Goal: Check status: Check status

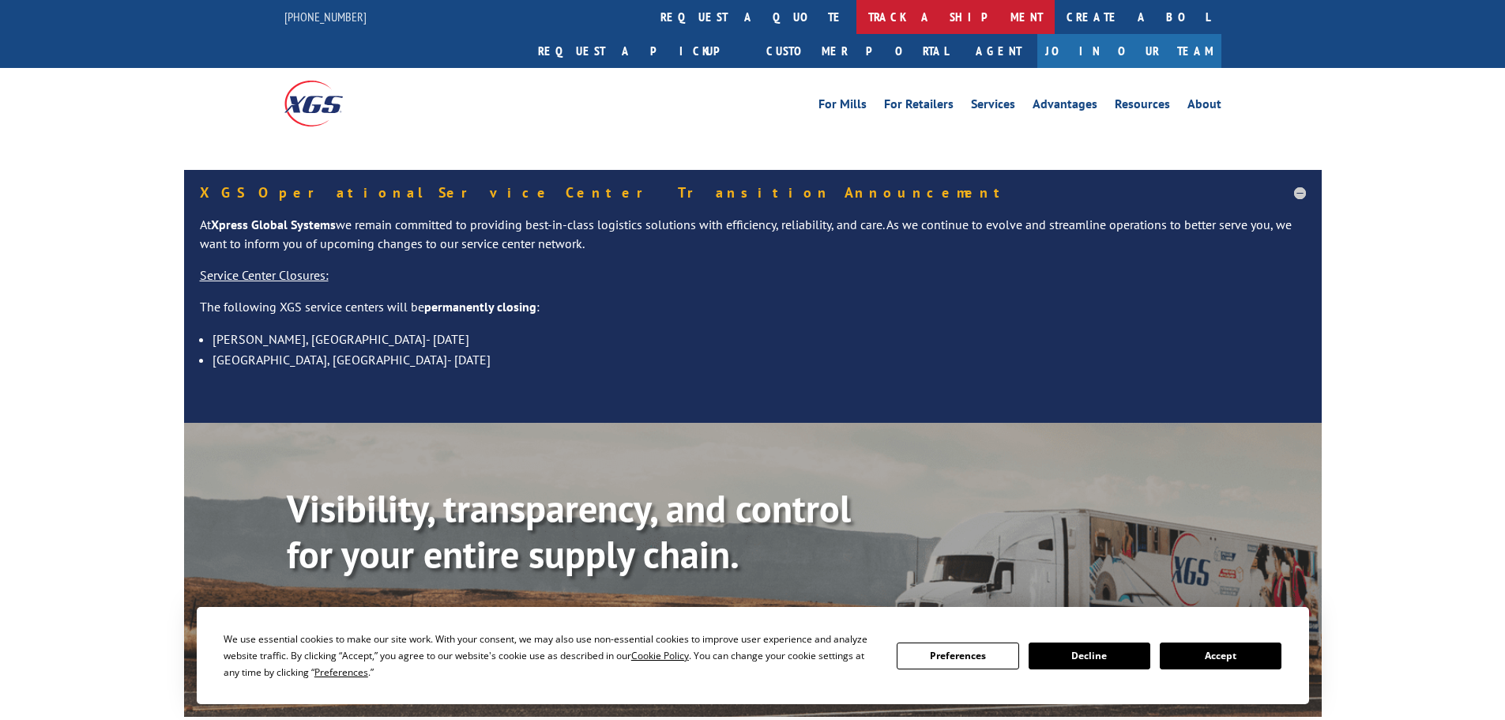
click at [856, 28] on link "track a shipment" at bounding box center [955, 17] width 198 height 34
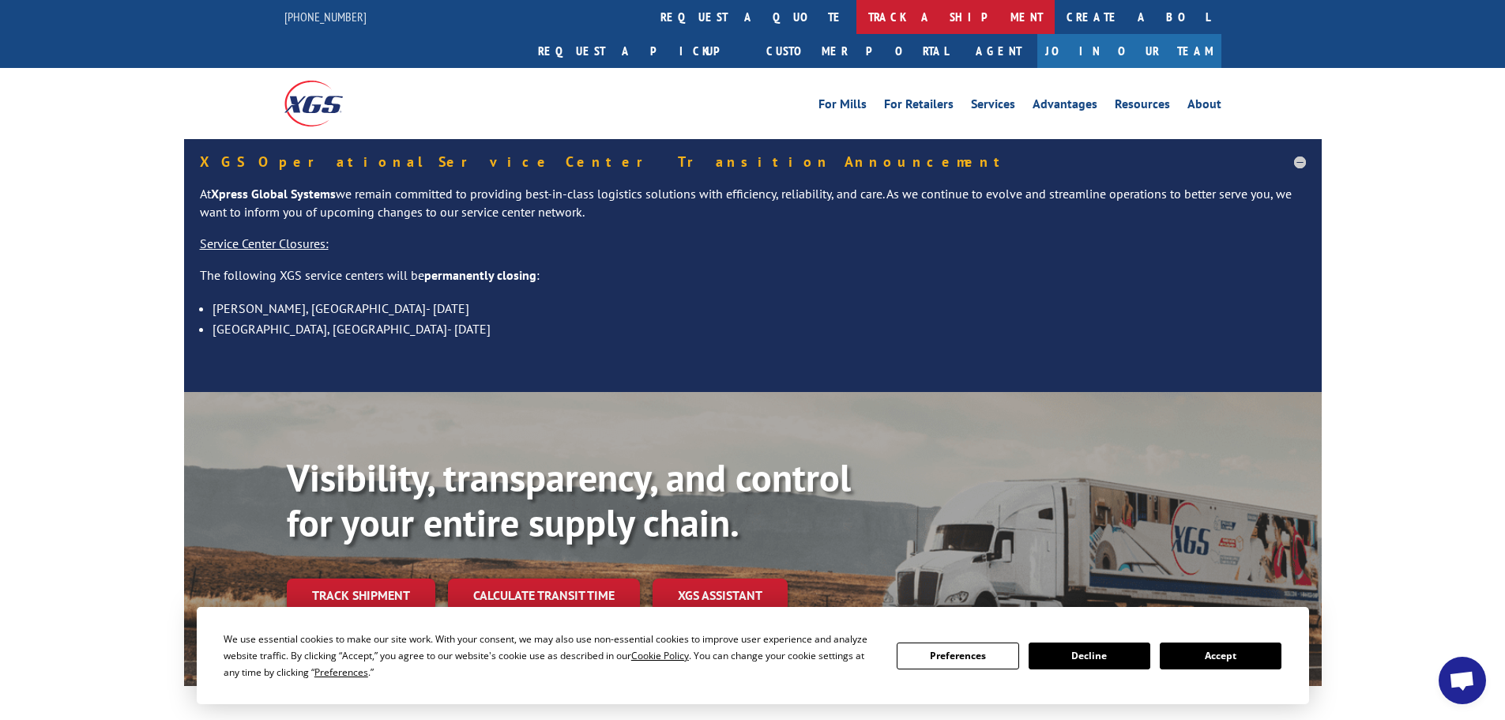
click at [856, 20] on link "track a shipment" at bounding box center [955, 17] width 198 height 34
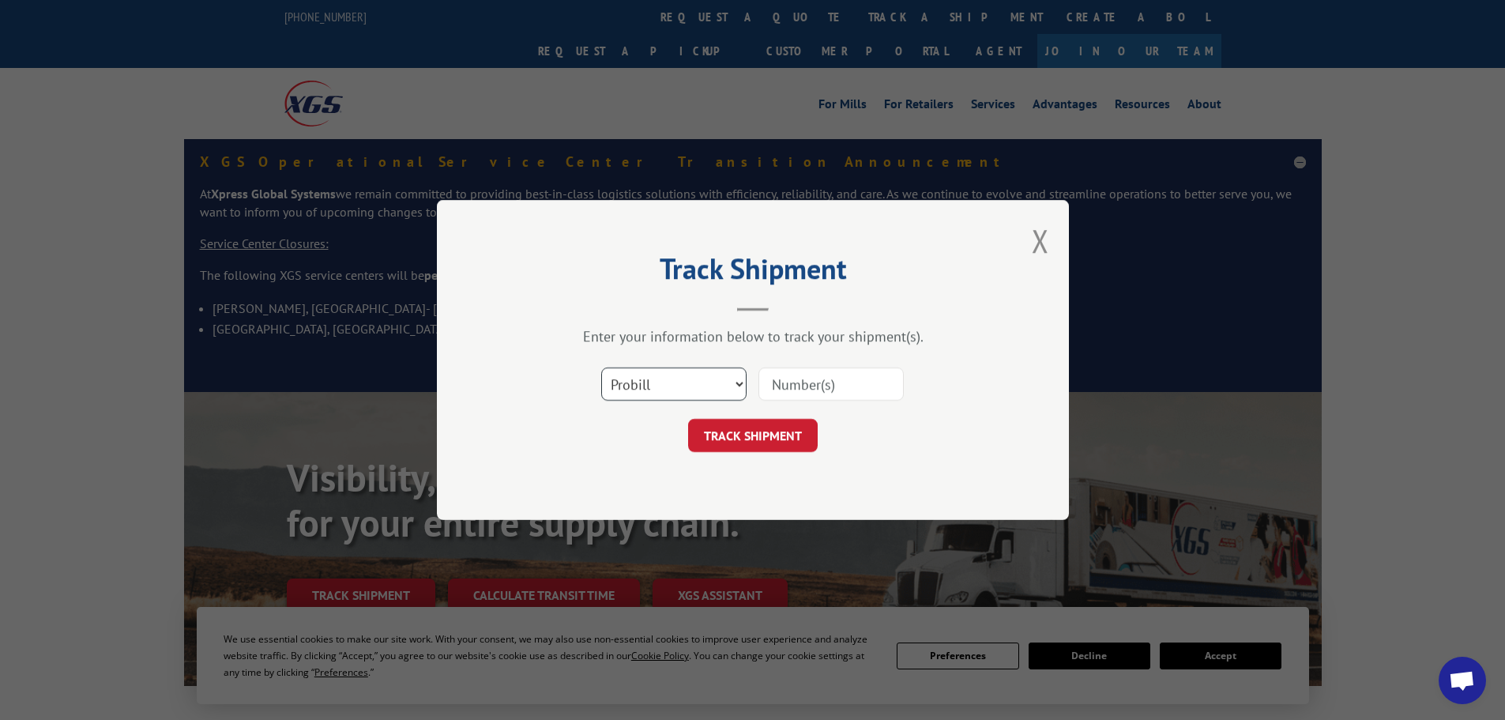
click at [670, 386] on select "Select category... Probill BOL PO" at bounding box center [673, 383] width 145 height 33
select select "po"
click at [601, 367] on select "Select category... Probill BOL PO" at bounding box center [673, 383] width 145 height 33
click at [810, 386] on input at bounding box center [830, 383] width 145 height 33
paste input "21519975"
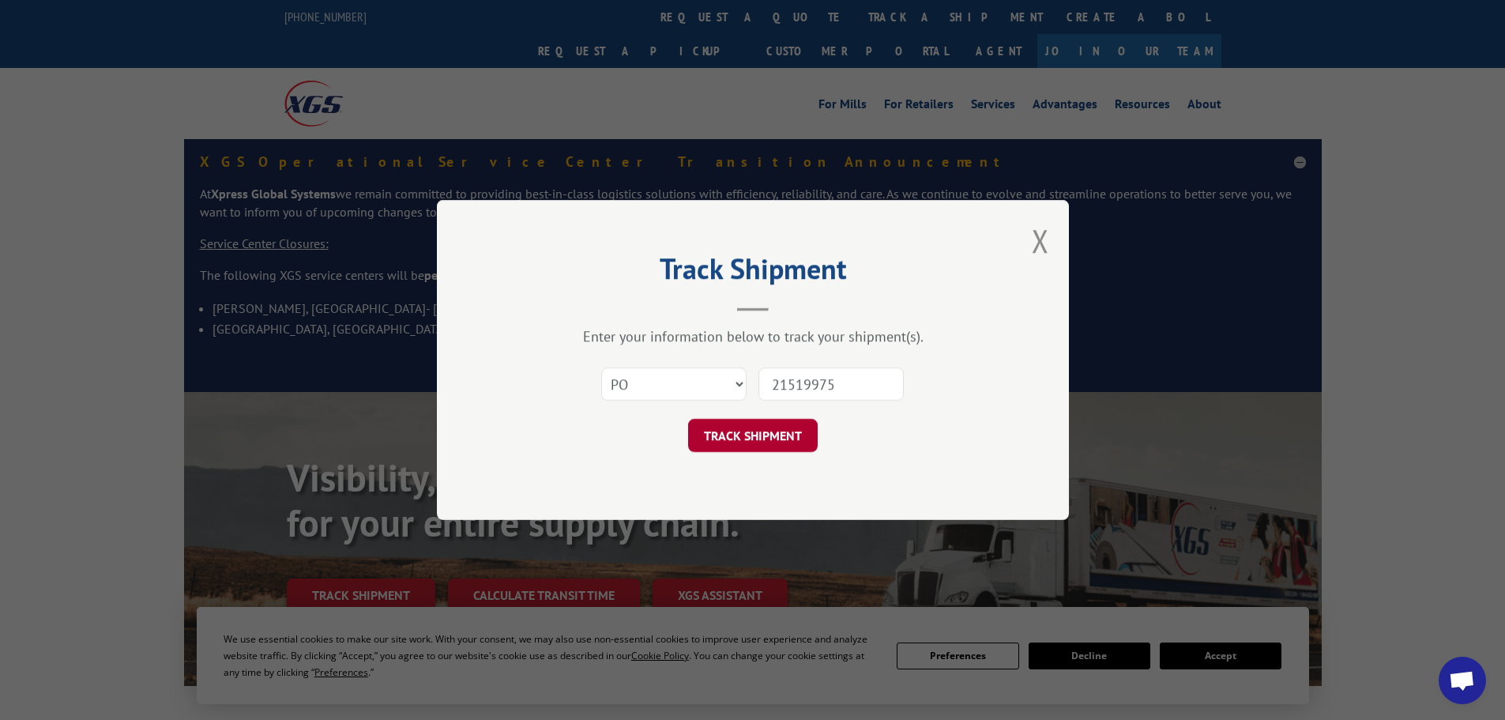
type input "21519975"
click at [768, 438] on button "TRACK SHIPMENT" at bounding box center [753, 435] width 130 height 33
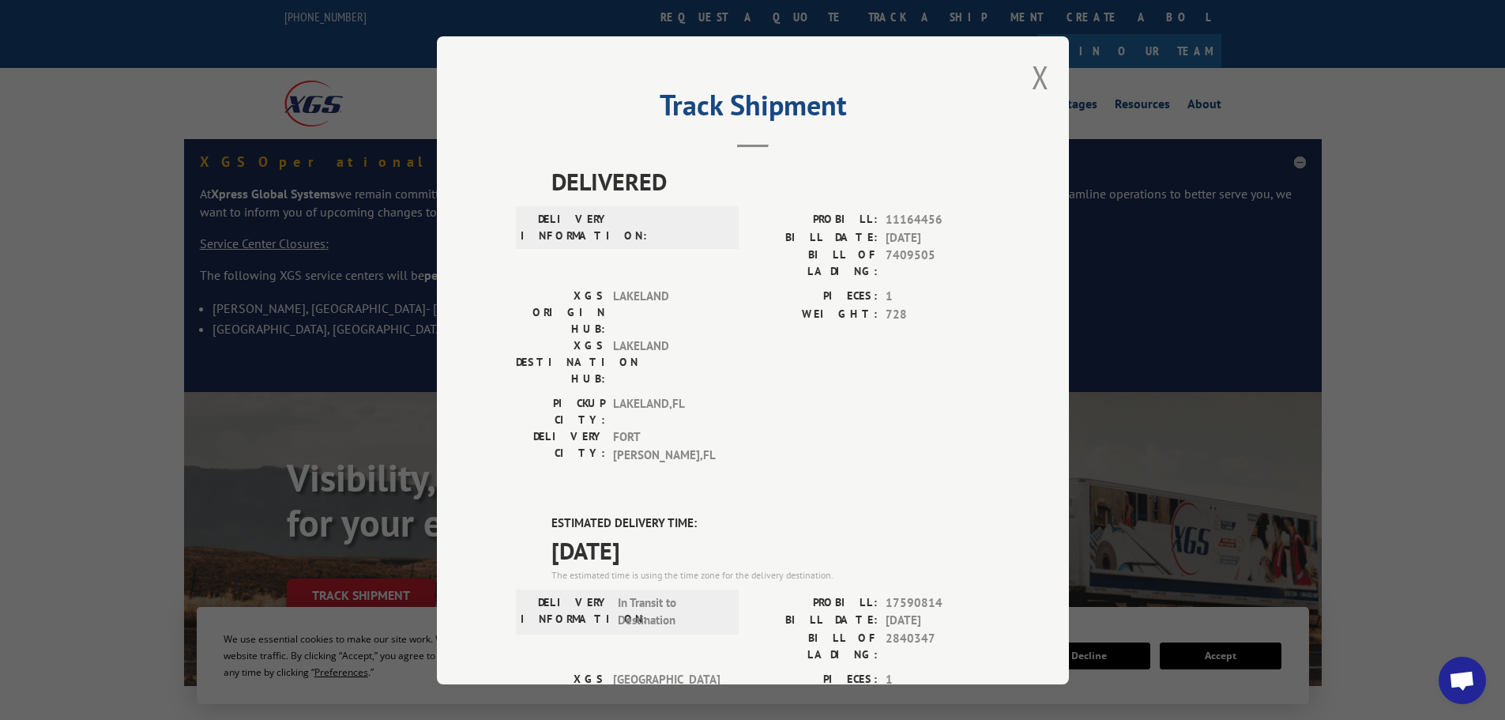
click at [1039, 83] on button "Close modal" at bounding box center [1040, 77] width 17 height 42
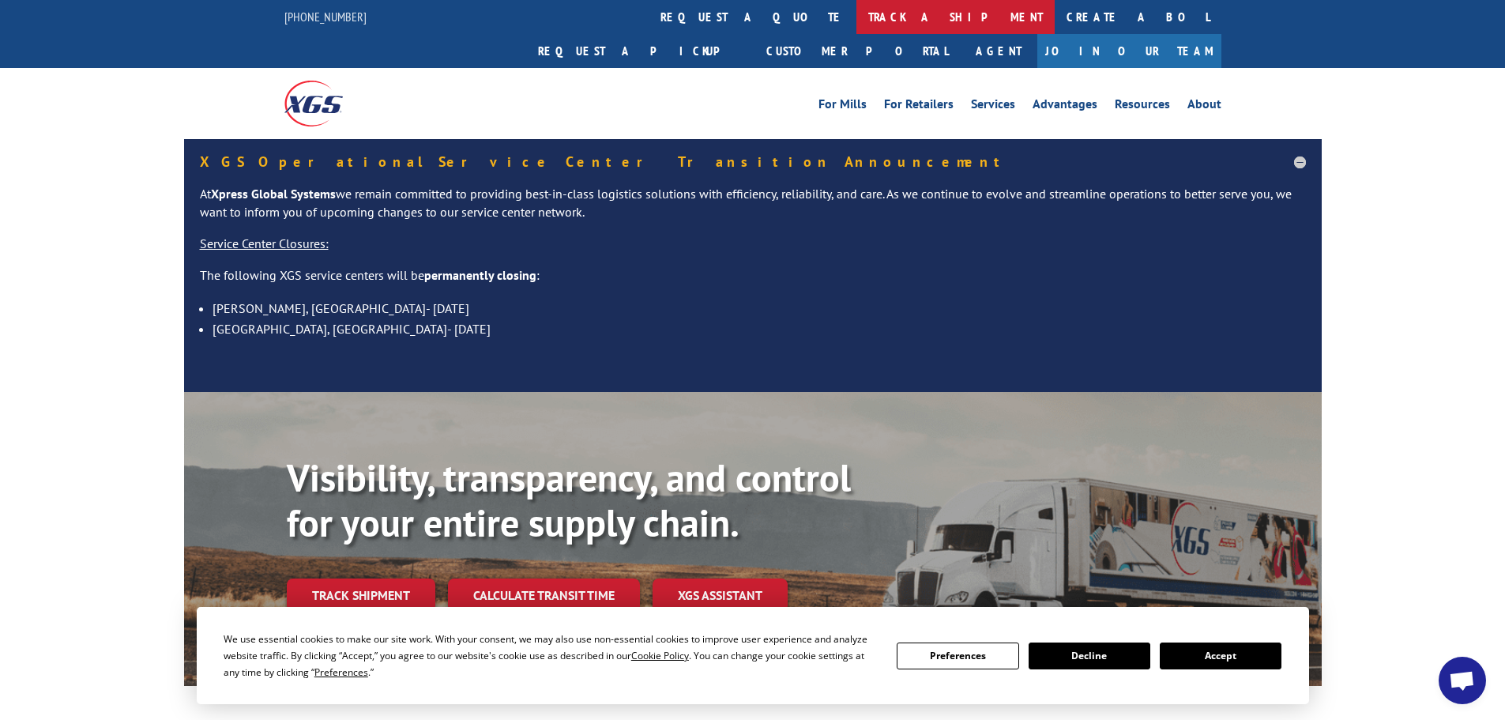
click at [856, 23] on link "track a shipment" at bounding box center [955, 17] width 198 height 34
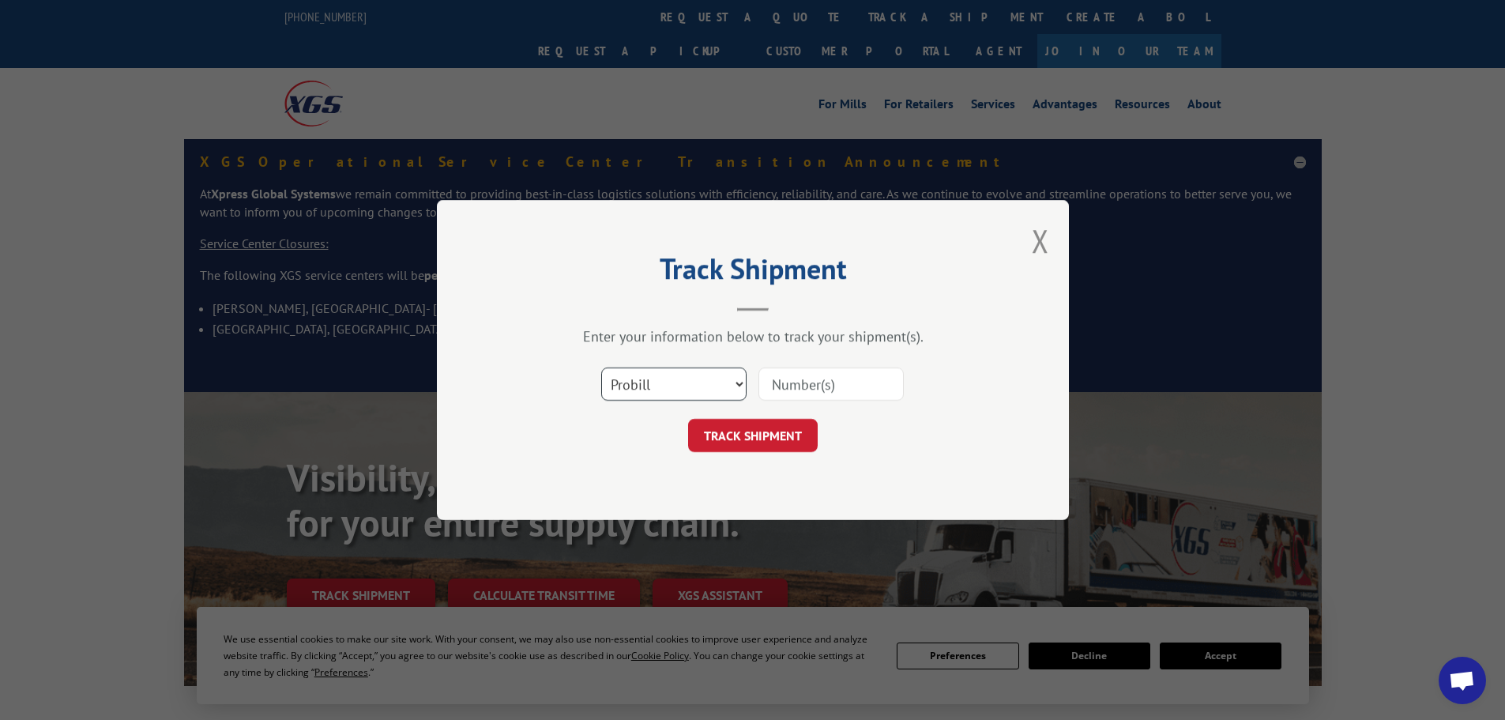
click at [687, 389] on select "Select category... Probill BOL PO" at bounding box center [673, 383] width 145 height 33
select select "po"
click at [601, 367] on select "Select category... Probill BOL PO" at bounding box center [673, 383] width 145 height 33
click at [794, 384] on input at bounding box center [830, 383] width 145 height 33
paste input "21520122"
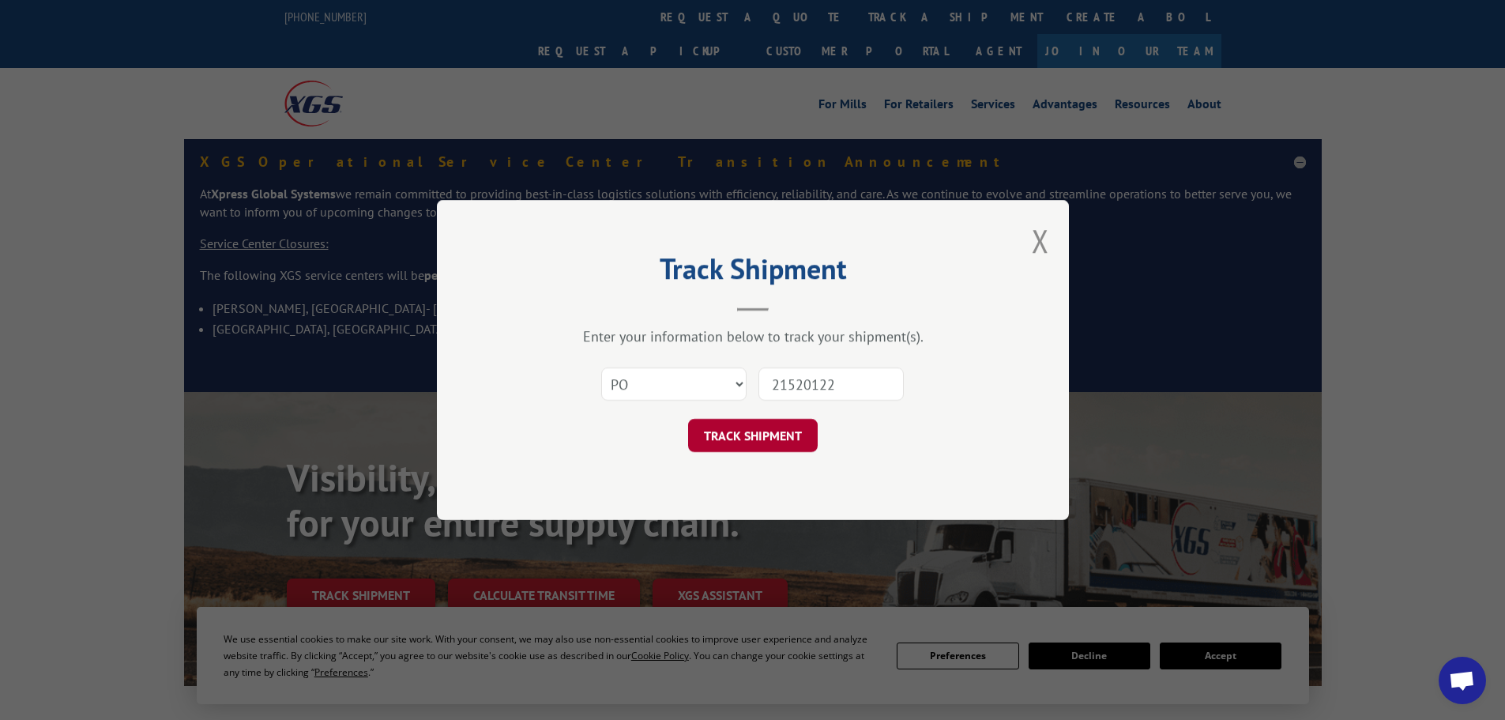
type input "21520122"
drag, startPoint x: 742, startPoint y: 437, endPoint x: 820, endPoint y: 358, distance: 111.2
click at [741, 437] on button "TRACK SHIPMENT" at bounding box center [753, 435] width 130 height 33
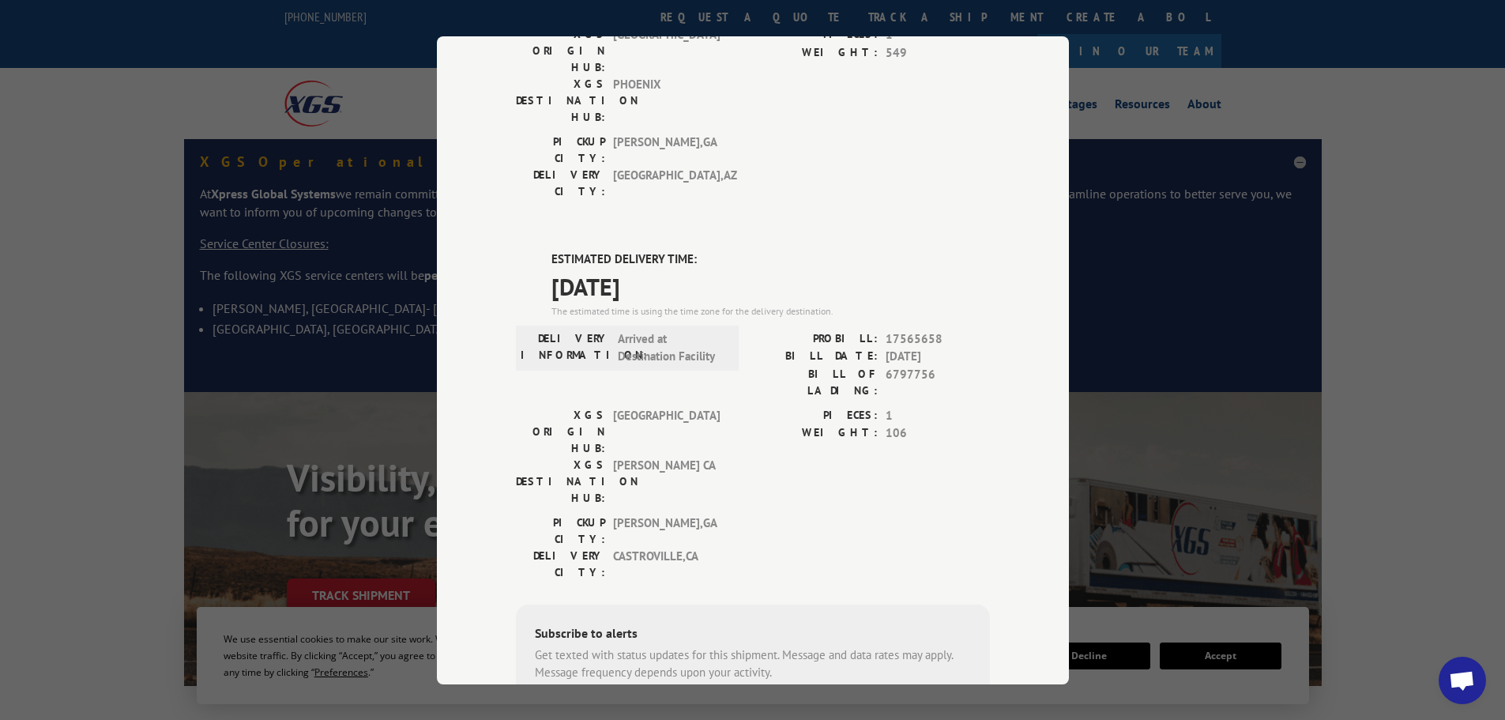
scroll to position [103, 0]
